Goal: Find contact information: Find contact information

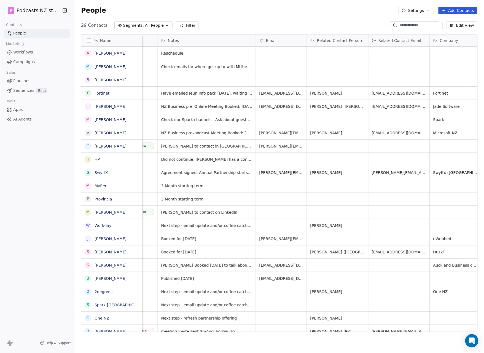
scroll to position [0, 318]
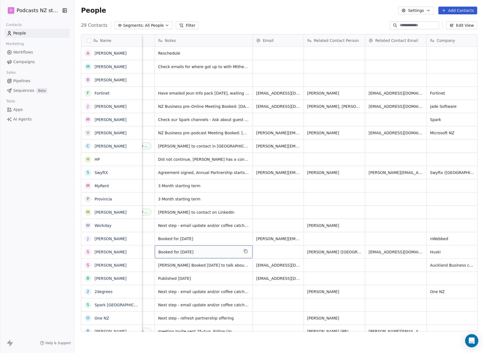
click at [220, 250] on span "Booked for [DATE]" at bounding box center [199, 252] width 81 height 6
type textarea "**********"
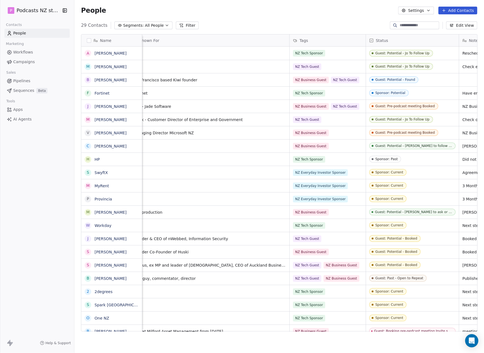
scroll to position [0, 0]
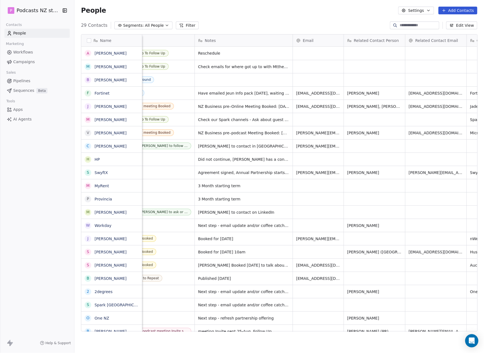
scroll to position [0, 279]
click at [315, 253] on div "grid" at bounding box center [317, 252] width 51 height 13
type input "**********"
click at [366, 269] on html "P Podcasts NZ studio Contacts People Marketing Workflows Campaigns Sales Pipeli…" at bounding box center [242, 176] width 484 height 353
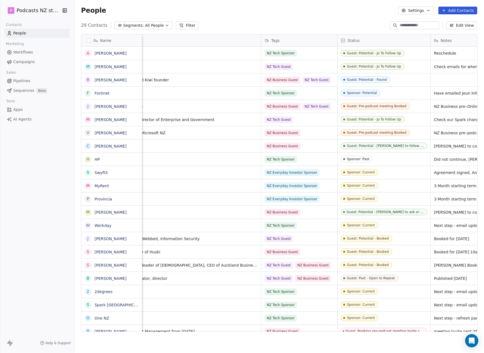
scroll to position [0, 0]
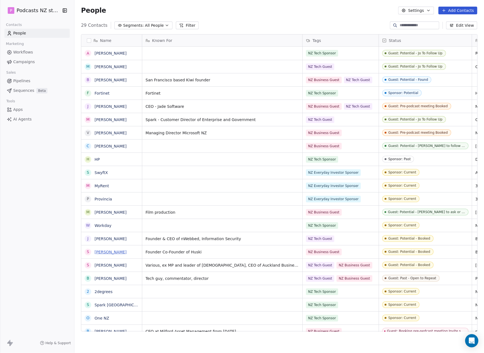
click at [112, 253] on link "[PERSON_NAME]" at bounding box center [111, 252] width 32 height 4
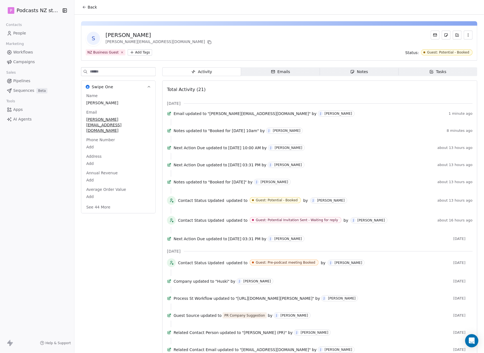
click at [99, 137] on span "Phone Number" at bounding box center [100, 140] width 31 height 6
click at [95, 137] on span "Phone Number" at bounding box center [100, 140] width 31 height 6
click at [90, 135] on body "P Podcasts NZ studio Contacts People Marketing Workflows Campaigns Sales Pipeli…" at bounding box center [242, 176] width 484 height 353
drag, startPoint x: 95, startPoint y: 129, endPoint x: 90, endPoint y: 135, distance: 7.8
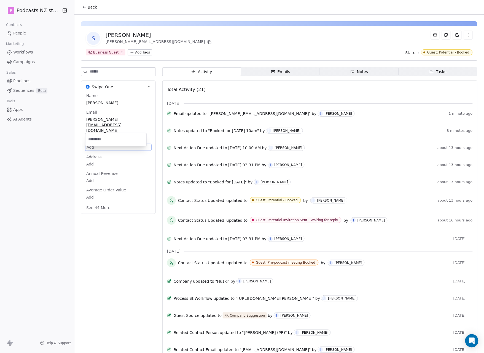
click at [90, 134] on input at bounding box center [115, 139] width 59 height 11
type input "**********"
click at [67, 149] on html "P Podcasts NZ studio Contacts People Marketing Workflows Campaigns Sales Pipeli…" at bounding box center [242, 176] width 484 height 353
click at [84, 5] on icon at bounding box center [84, 7] width 4 height 4
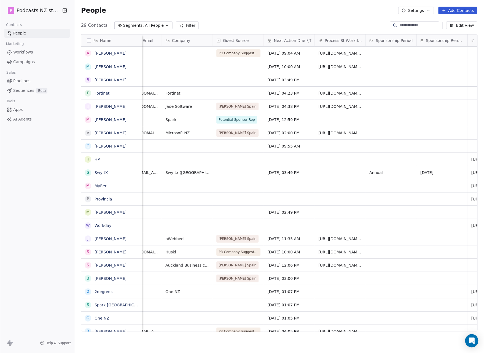
scroll to position [0, 386]
